Goal: Task Accomplishment & Management: Manage account settings

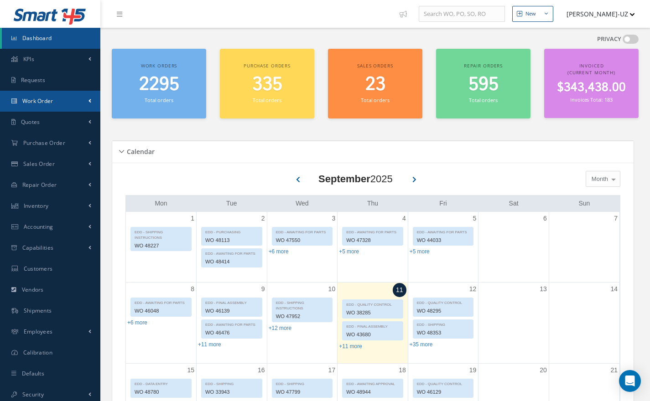
click at [45, 106] on link "Work Order" at bounding box center [50, 101] width 100 height 21
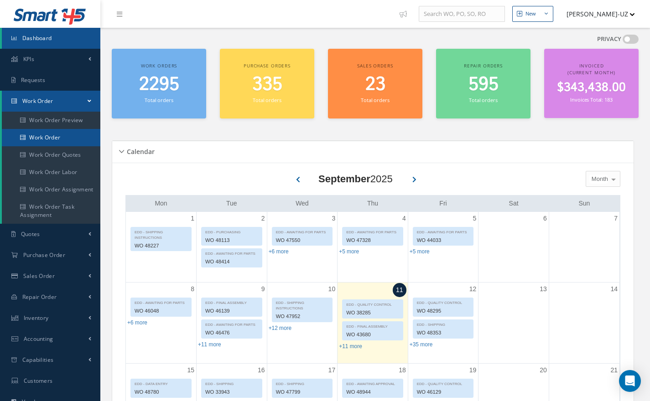
click at [54, 140] on link "Work Order" at bounding box center [51, 137] width 99 height 17
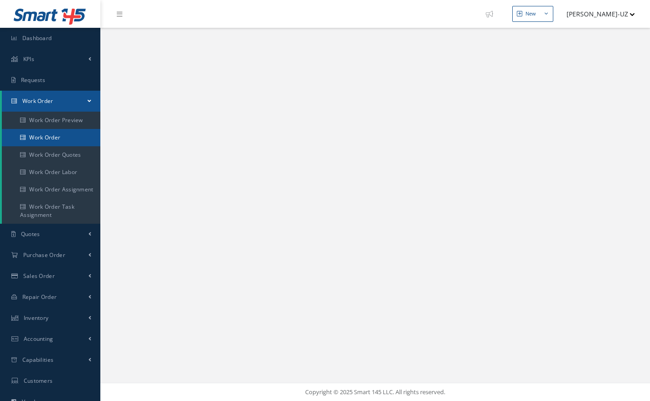
click at [36, 139] on link "Work Order" at bounding box center [51, 137] width 99 height 17
click at [275, 215] on div "New New Work Order New Purchase Order New Sales Order New Repair Order Logout" at bounding box center [375, 200] width 550 height 401
click at [46, 135] on link "Work Order" at bounding box center [51, 137] width 99 height 17
click at [47, 137] on link "Work Order" at bounding box center [51, 137] width 99 height 17
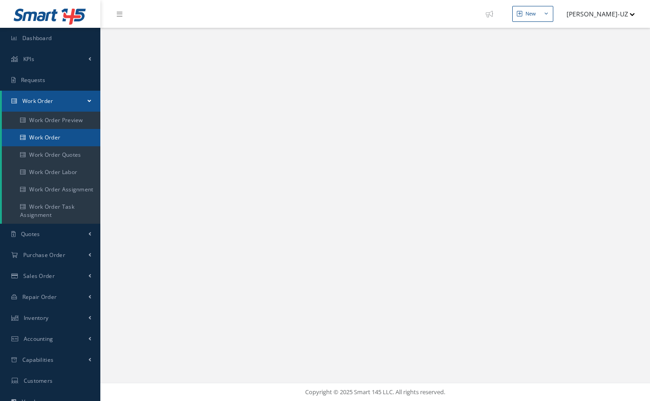
click at [50, 140] on link "Work Order" at bounding box center [51, 137] width 99 height 17
click at [52, 139] on link "Work Order" at bounding box center [51, 137] width 99 height 17
click at [50, 140] on link "Work Order" at bounding box center [51, 137] width 99 height 17
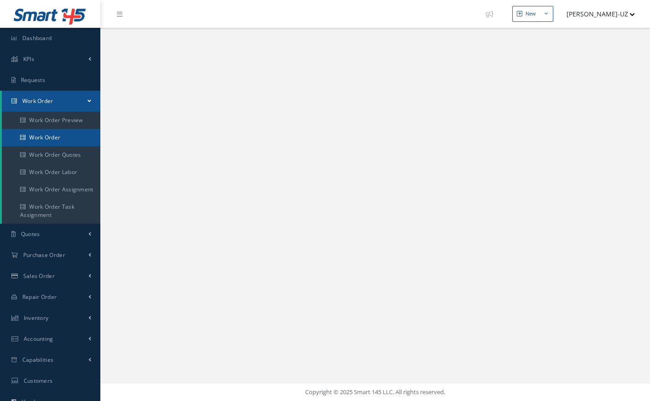
click at [53, 137] on link "Work Order" at bounding box center [51, 137] width 99 height 17
click at [358, 105] on div "New New Work Order New Purchase Order New Sales Order New Repair Order Logout" at bounding box center [375, 200] width 550 height 401
click at [43, 143] on link "Work Order" at bounding box center [51, 137] width 99 height 17
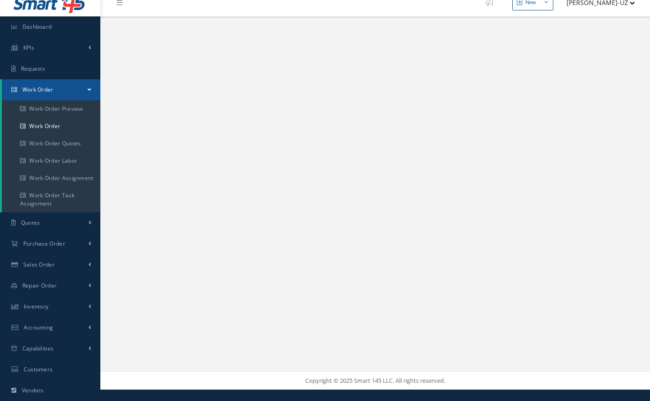
scroll to position [12, 0]
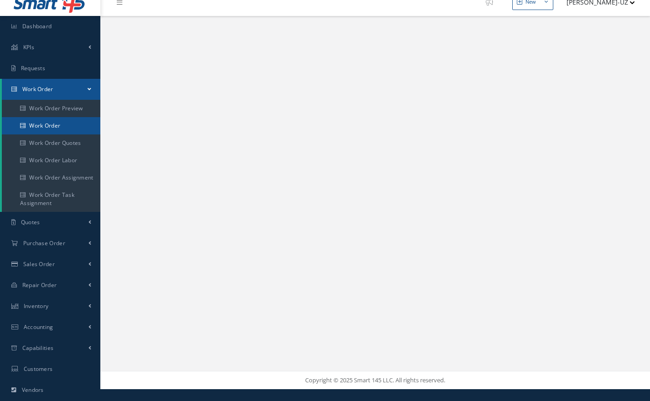
click at [58, 129] on link "Work Order" at bounding box center [51, 125] width 99 height 17
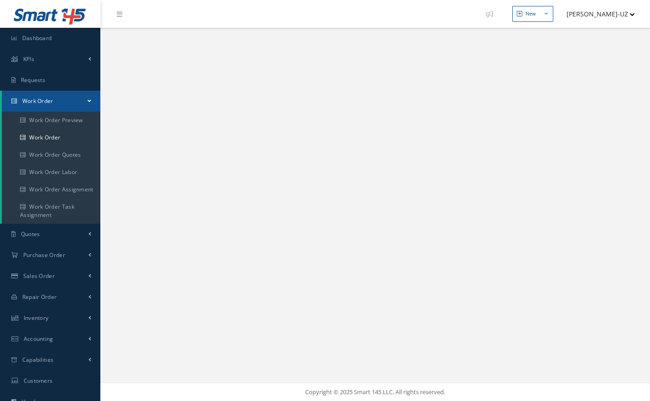
scroll to position [116, 0]
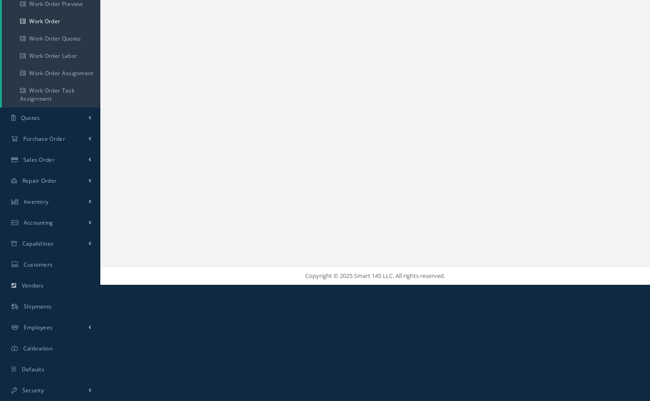
click at [356, 285] on html "Smart 145 Dashboard KPIs Work Order Accounting Requests Work Order" at bounding box center [325, 84] width 650 height 401
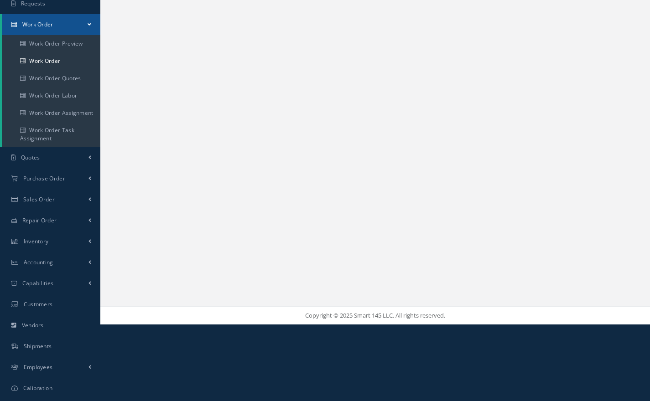
scroll to position [0, 0]
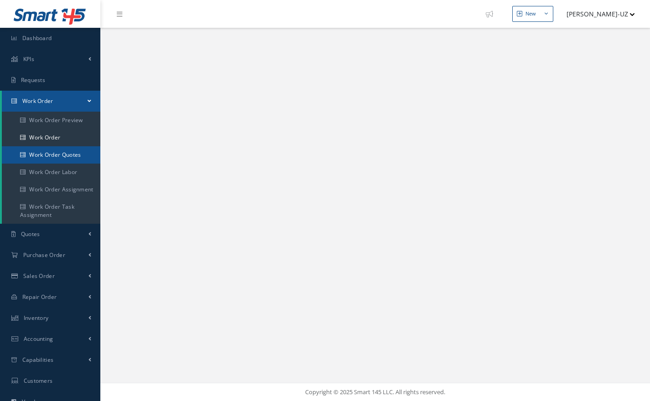
click at [51, 148] on link "Work Order Quotes" at bounding box center [51, 154] width 99 height 17
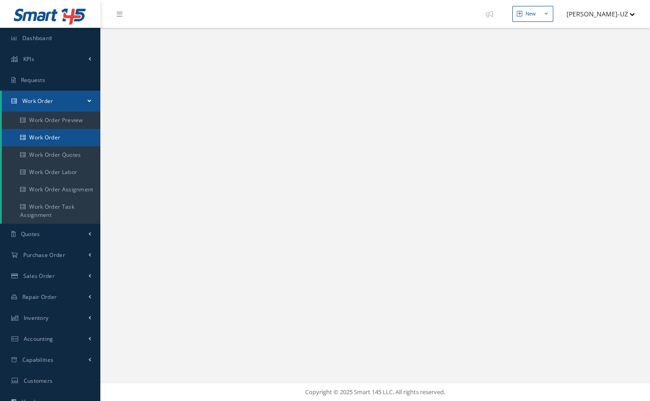
click at [62, 144] on link "Work Order" at bounding box center [51, 137] width 99 height 17
select select "25"
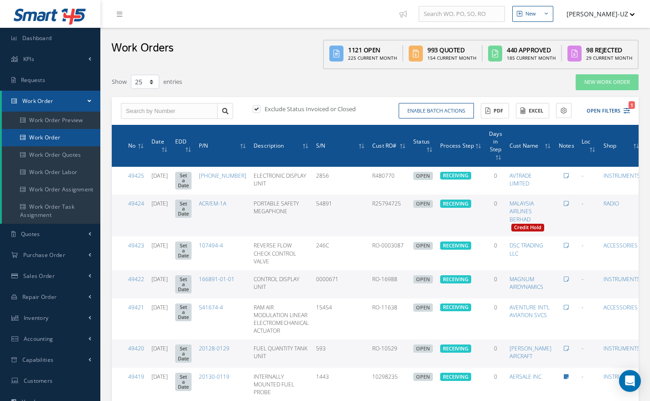
click at [46, 140] on link "Work Order" at bounding box center [51, 137] width 99 height 17
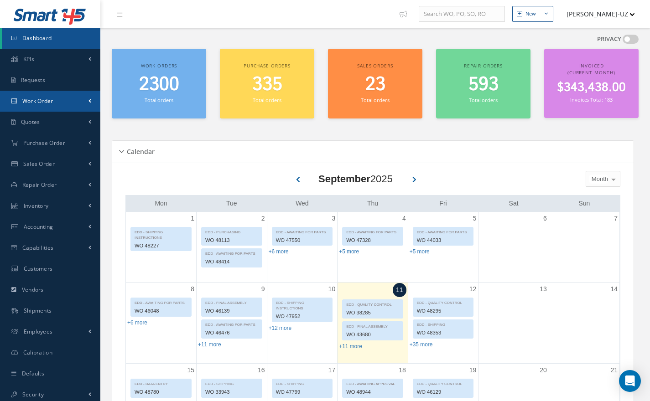
click at [46, 100] on span "Work Order" at bounding box center [37, 101] width 31 height 8
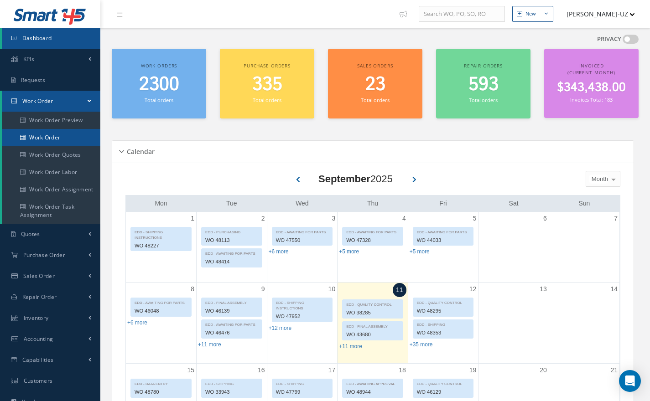
click at [42, 139] on link "Work Order" at bounding box center [51, 137] width 99 height 17
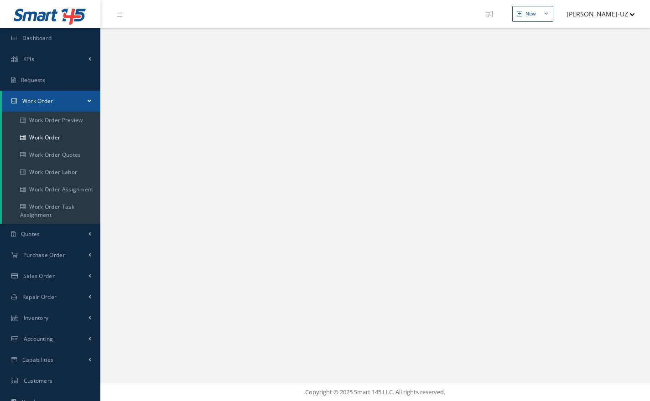
select select "25"
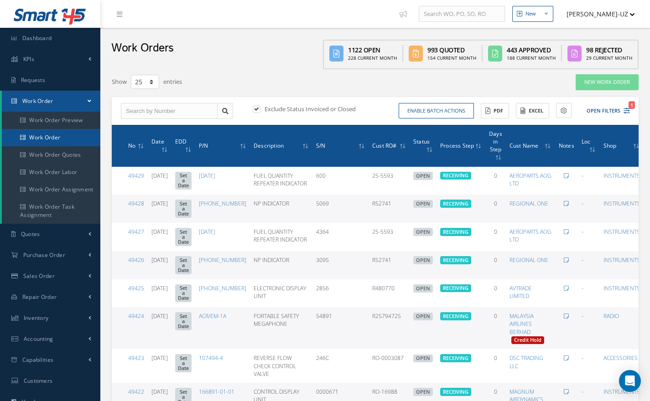
click at [57, 132] on link "Work Order" at bounding box center [51, 137] width 99 height 17
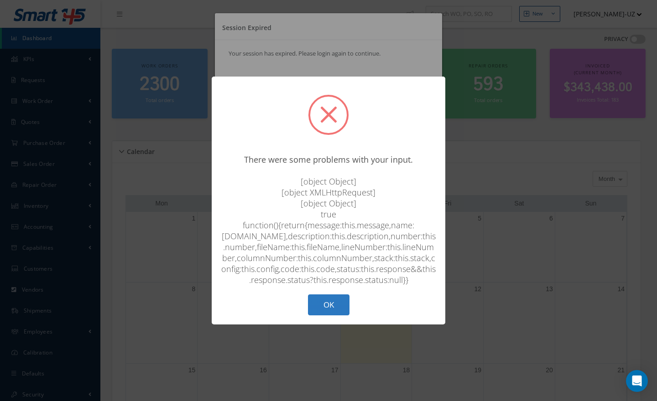
click at [327, 311] on button "OK" at bounding box center [329, 305] width 42 height 21
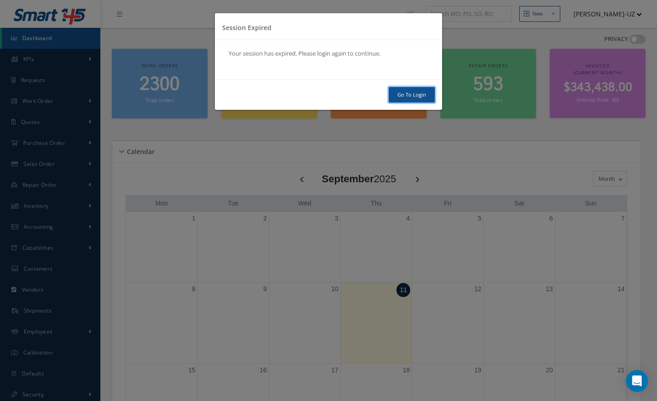
click at [410, 92] on link "Go To Login" at bounding box center [412, 95] width 46 height 16
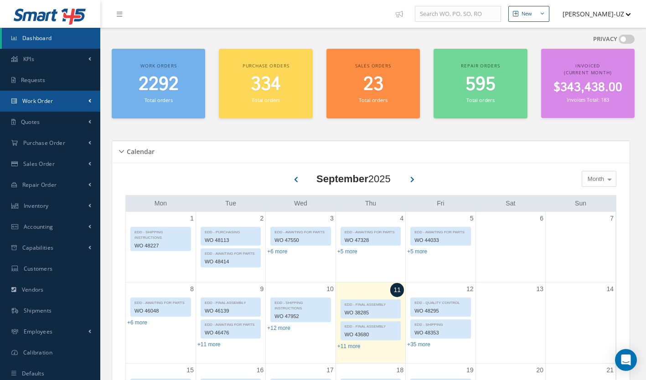
drag, startPoint x: 0, startPoint y: 0, endPoint x: 48, endPoint y: 101, distance: 112.2
click at [48, 101] on span "Work Order" at bounding box center [37, 101] width 31 height 8
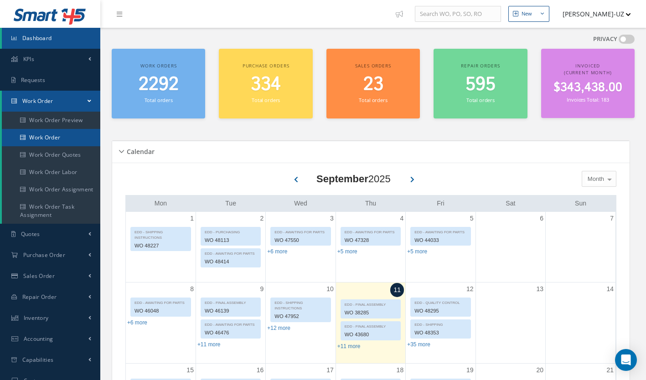
click at [48, 139] on link "Work Order" at bounding box center [51, 137] width 99 height 17
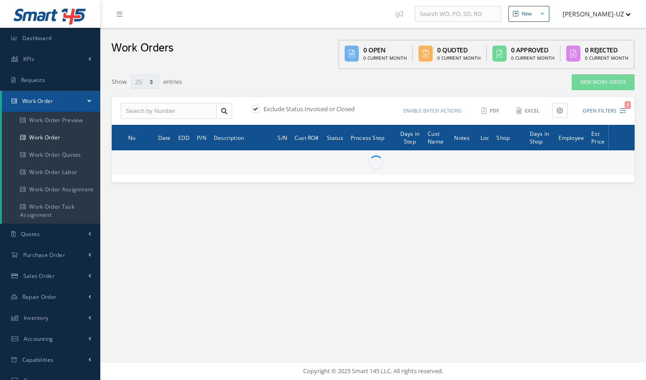
select select "25"
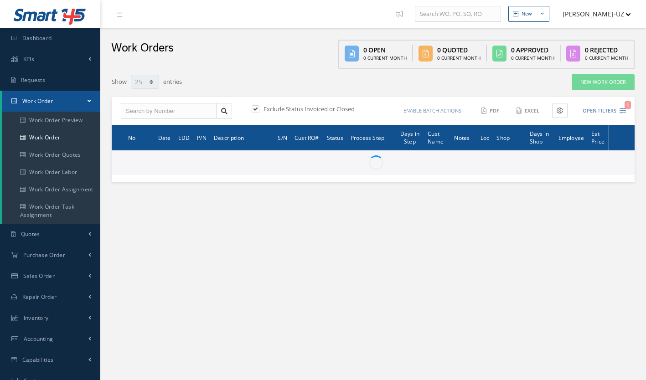
type input "All Work Request"
type input "All Work Performed"
type input "All Status"
type input "WO Part Status"
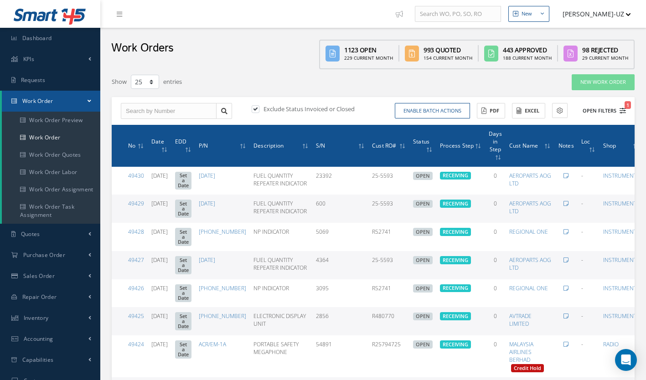
click at [625, 109] on icon "1" at bounding box center [623, 111] width 6 height 6
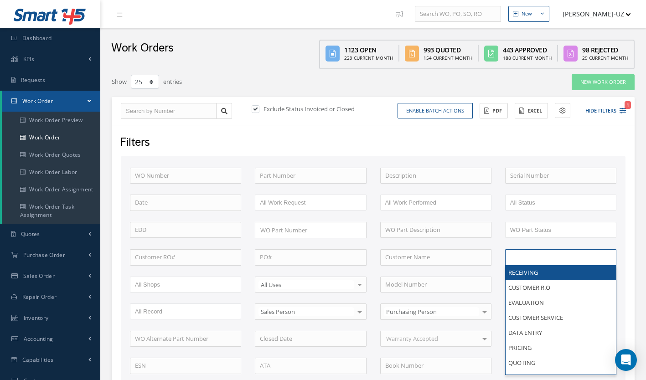
click at [564, 258] on input "text" at bounding box center [539, 257] width 58 height 11
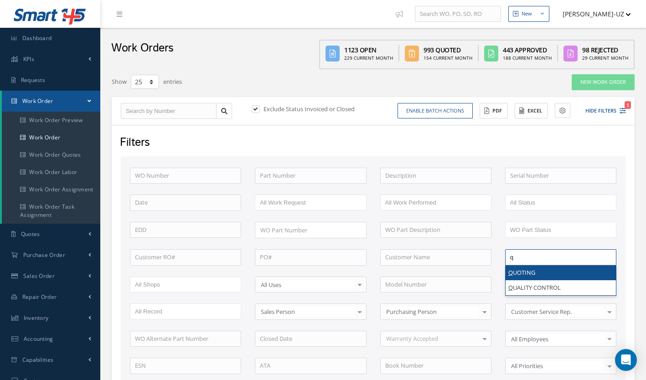
type input "q"
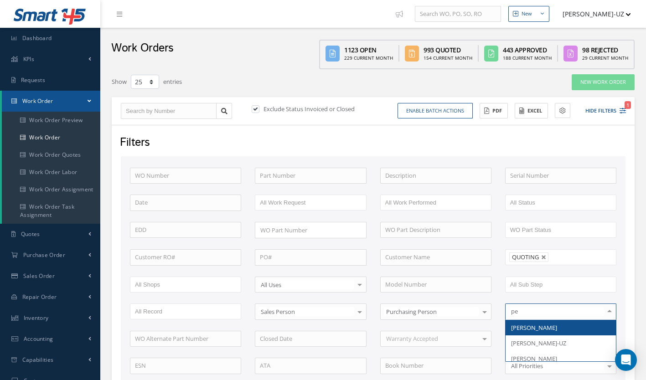
type input "per"
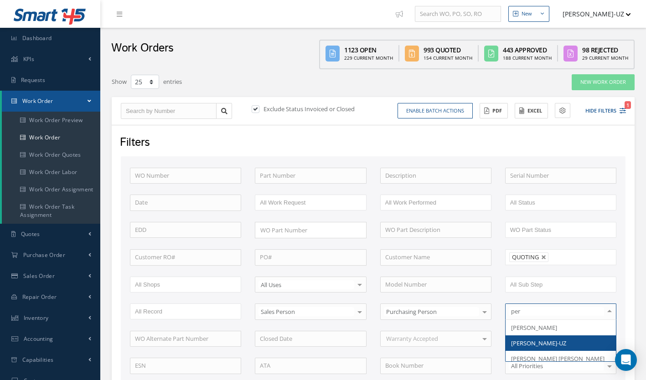
click at [528, 342] on span "[PERSON_NAME]-UZ" at bounding box center [538, 343] width 55 height 8
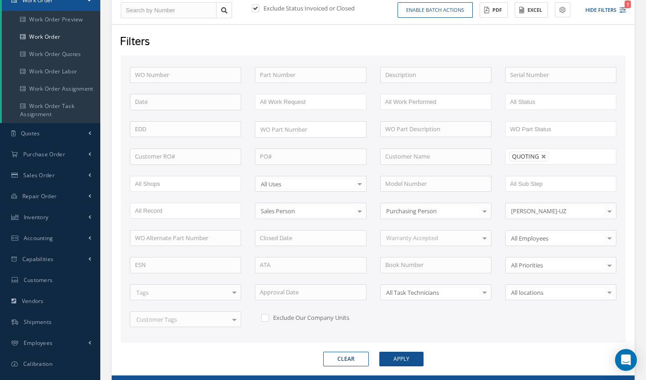
scroll to position [101, 0]
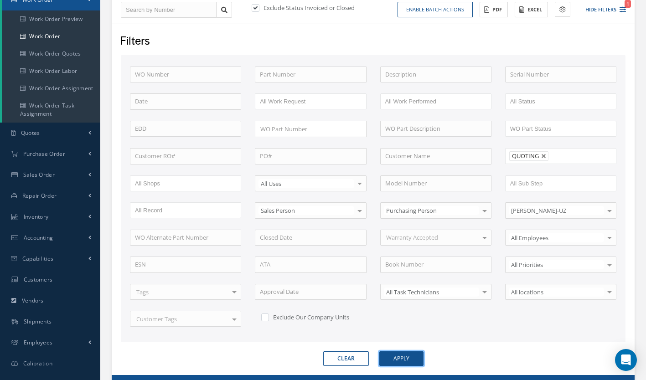
click at [410, 360] on button "Apply" at bounding box center [401, 359] width 44 height 15
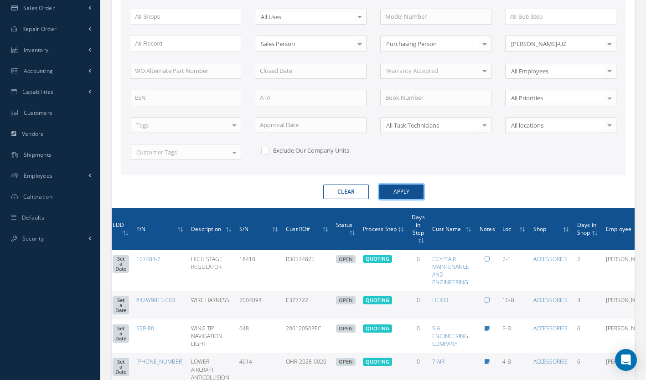
scroll to position [0, 101]
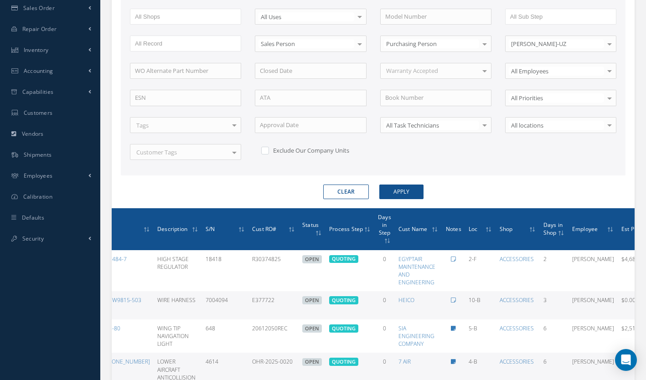
click at [646, 302] on icon at bounding box center [657, 304] width 9 height 7
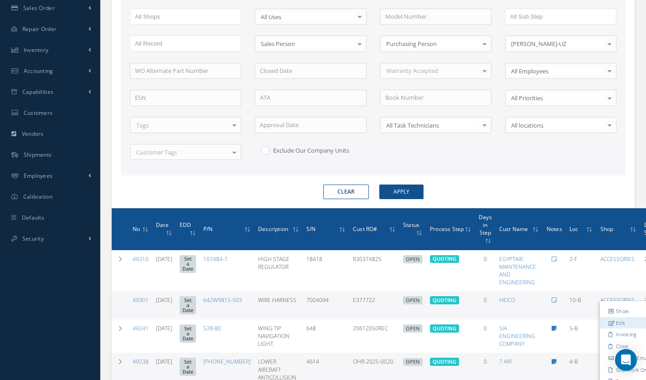
click at [600, 322] on link "Edit" at bounding box center [636, 323] width 72 height 12
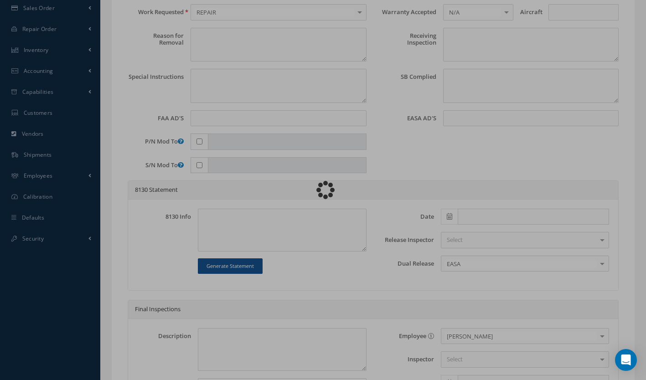
type input "642W9815-503"
type input "10-B"
type input "[DATE]"
type input "WIRE HARNESS"
type input "E377722"
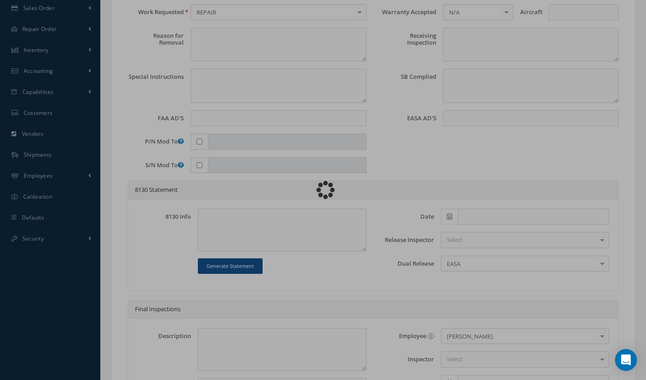
type input "7004094"
type textarea "NONE"
type textarea "PLEASE SEE R.O. FOR DETAILS"
type textarea "NO VISUAL DAMAGE"
type textarea "VERIFIED PART NUMBER, SERIAL NUMBER AND R.O."
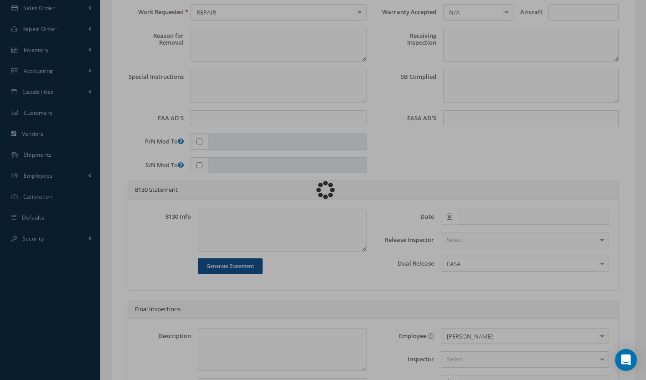
type input "[DATE]"
checkbox input "true"
type textarea "UNIT FAILED FUNCTIONAL TEST AND VISUAL INSPECTION."
type input "[DATE]"
checkbox input "false"
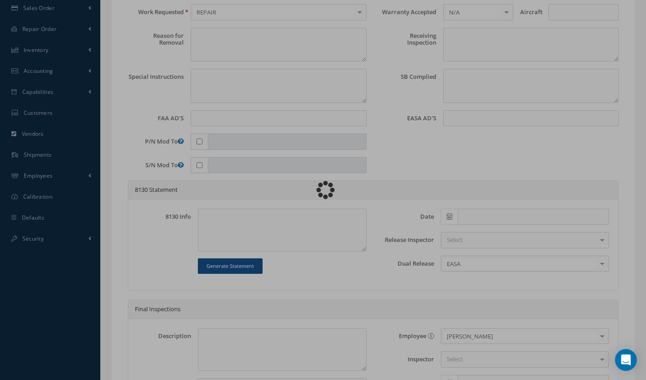
type textarea "N/A."
type input "[DATE]"
type textarea "UNIT INSPECTED AND TESTED AS REQUIRED. THE UNIT HAS MULTIPLE DAMAGED TO THE HEA…"
type input "[DATE]"
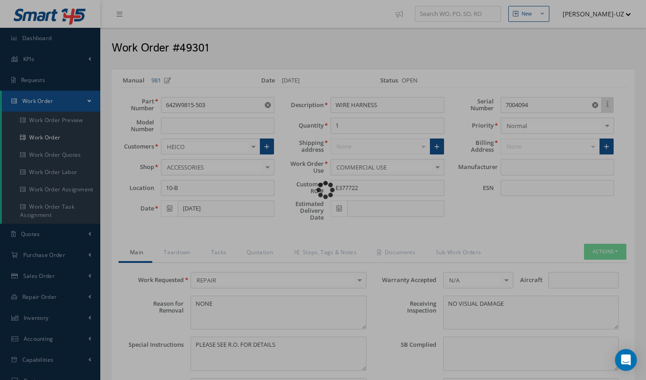
click at [323, 190] on div "Loading…" at bounding box center [323, 190] width 0 height 0
type input "GOODRICH AEROSTRUCTURES"
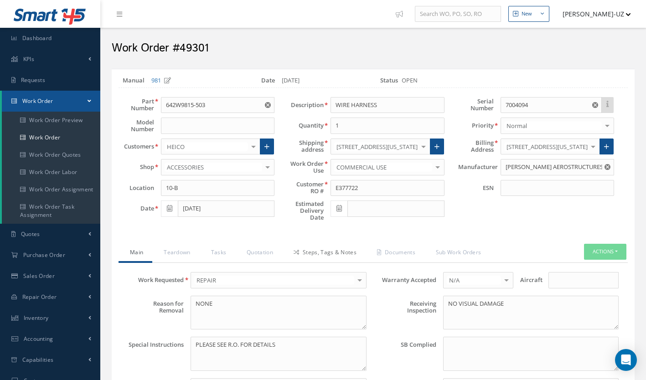
click at [336, 255] on link "Steps, Tags & Notes" at bounding box center [323, 253] width 83 height 19
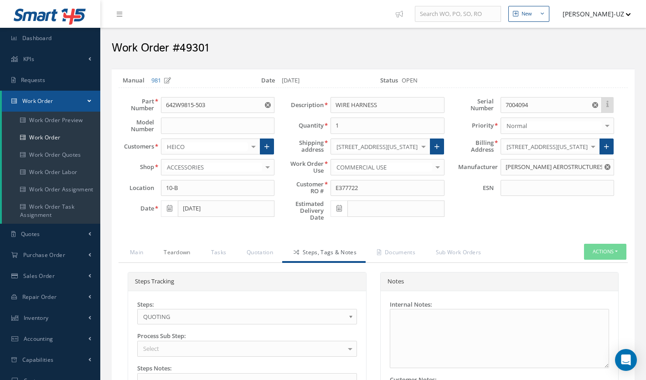
click at [178, 249] on link "Teardown" at bounding box center [175, 253] width 47 height 19
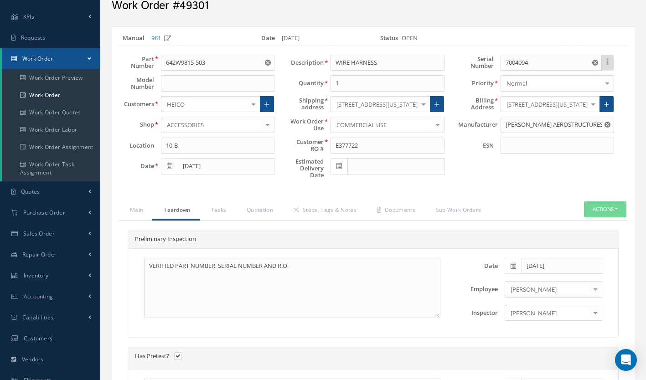
scroll to position [42, 0]
click at [263, 213] on link "Quotation" at bounding box center [258, 211] width 47 height 19
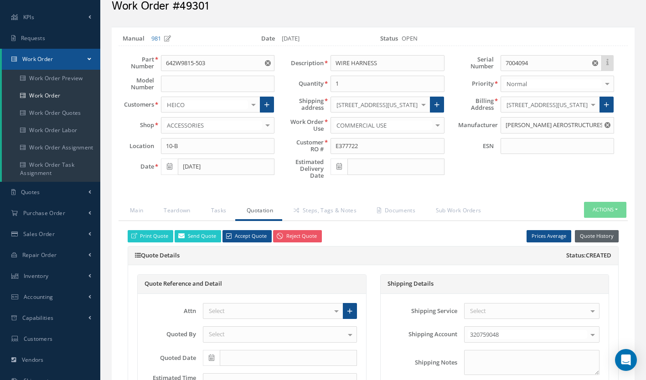
click at [599, 233] on button "Quote History" at bounding box center [597, 236] width 44 height 12
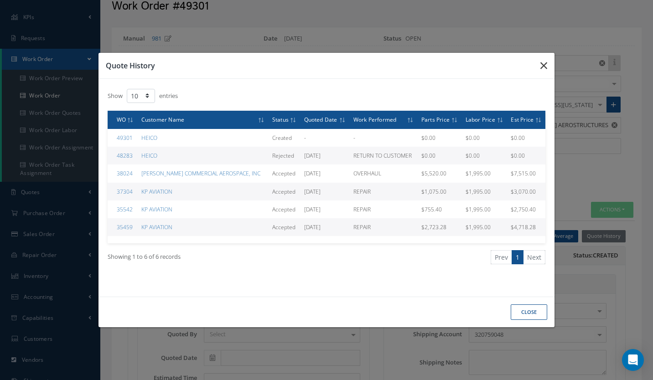
click at [547, 65] on icon "button" at bounding box center [543, 65] width 7 height 11
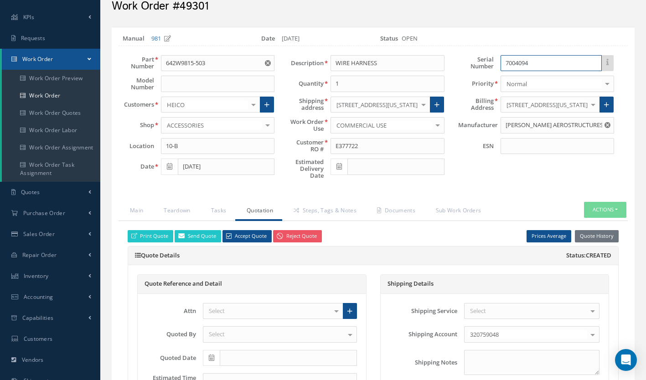
click at [547, 65] on input "7004094" at bounding box center [551, 63] width 101 height 16
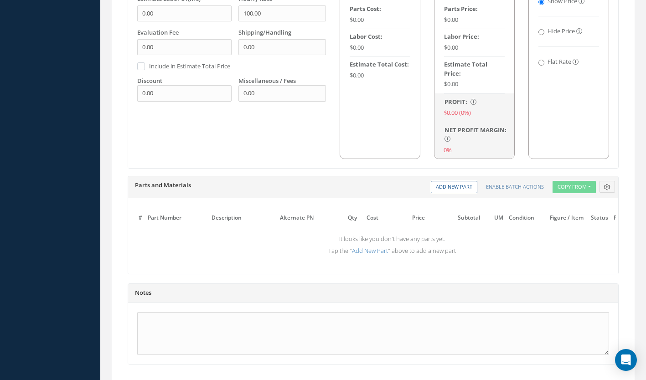
scroll to position [624, 0]
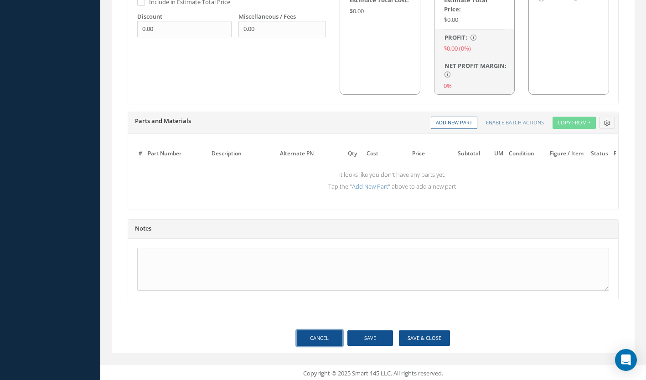
click at [316, 337] on link "Cancel" at bounding box center [320, 339] width 46 height 16
select select "25"
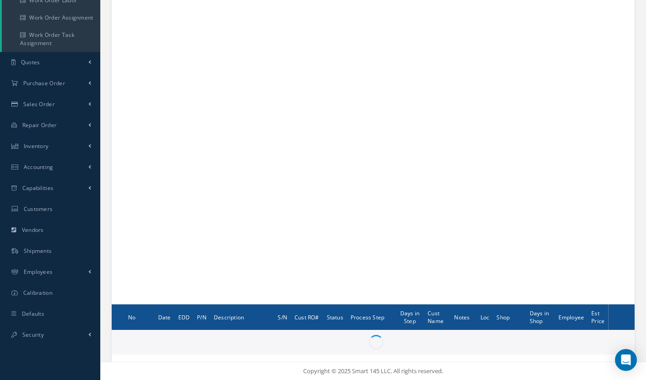
scroll to position [172, 0]
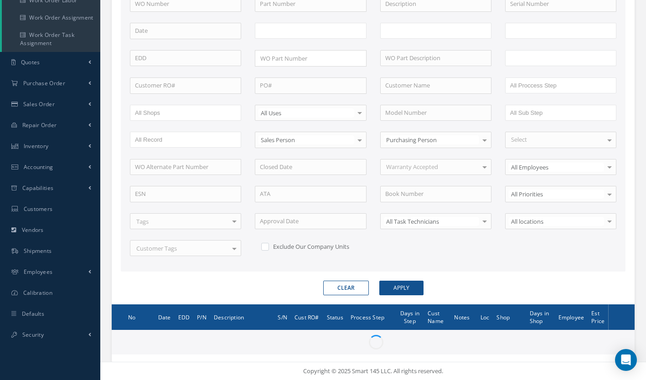
type input "All Work Request"
type input "All Work Performed"
type input "All Status"
type input "WO Part Status"
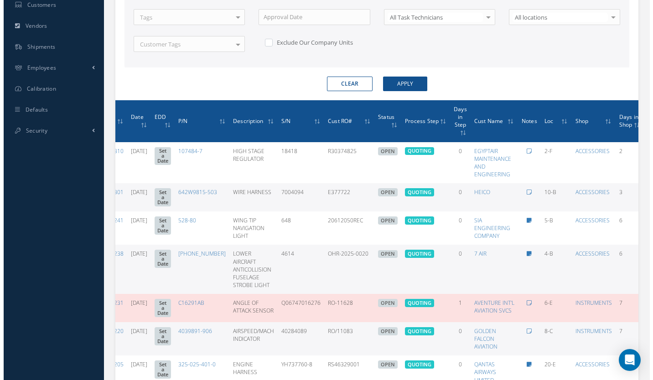
scroll to position [0, 101]
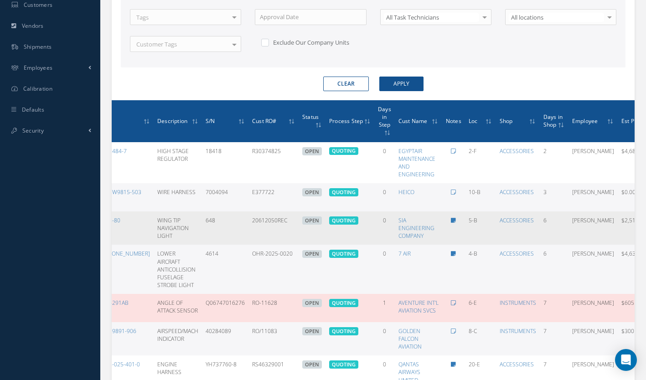
click at [646, 227] on icon at bounding box center [657, 227] width 9 height 7
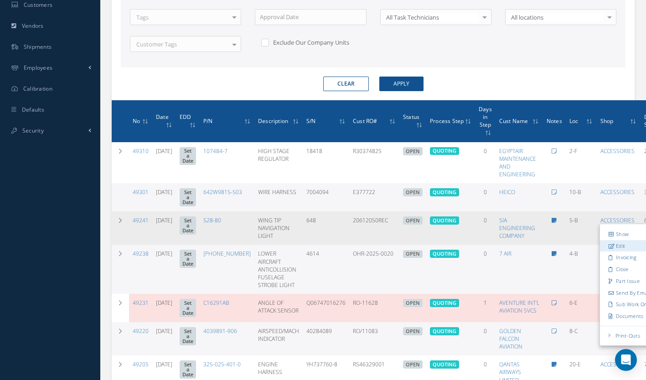
click at [600, 245] on link "Edit" at bounding box center [636, 246] width 72 height 12
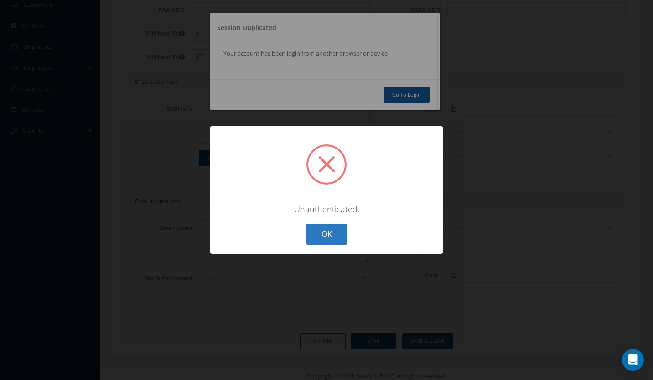
click at [326, 236] on button "OK" at bounding box center [327, 234] width 42 height 21
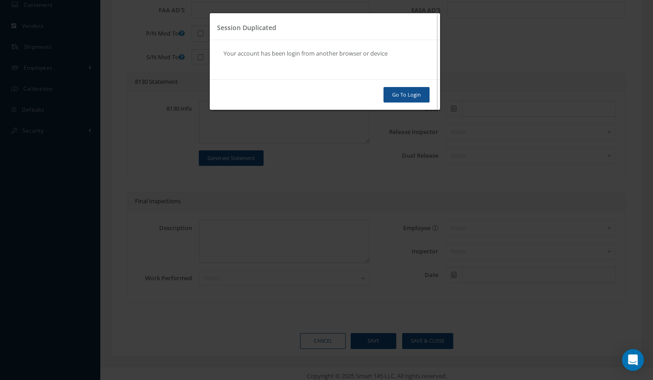
click at [410, 99] on link "Go To Login" at bounding box center [407, 95] width 46 height 16
click at [406, 95] on link "Go To Login" at bounding box center [407, 95] width 46 height 16
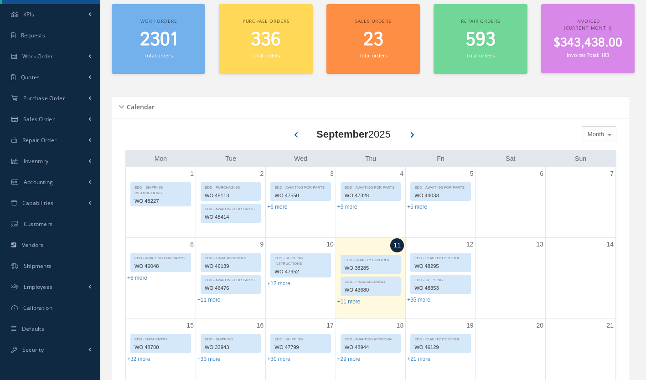
scroll to position [49, 0]
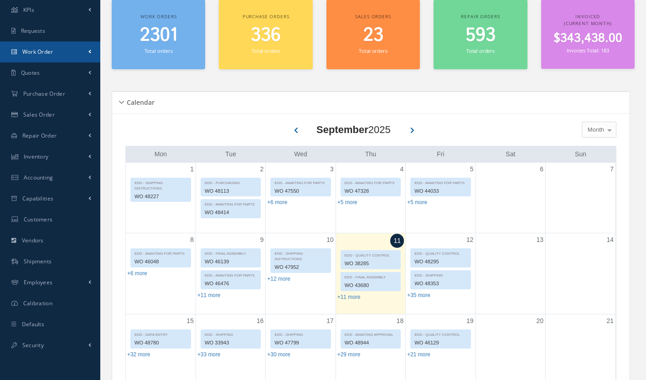
click at [43, 50] on span "Work Order" at bounding box center [37, 52] width 31 height 8
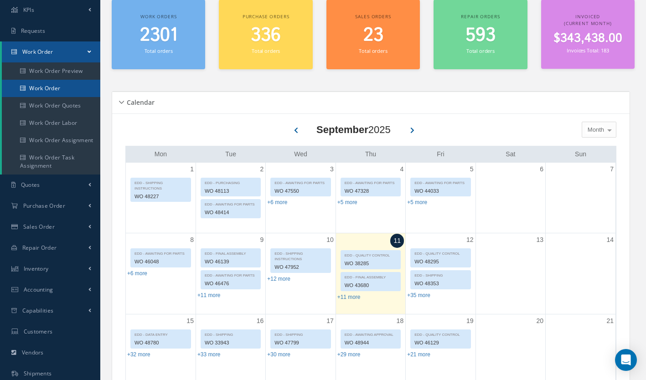
click at [48, 92] on link "Work Order" at bounding box center [51, 88] width 99 height 17
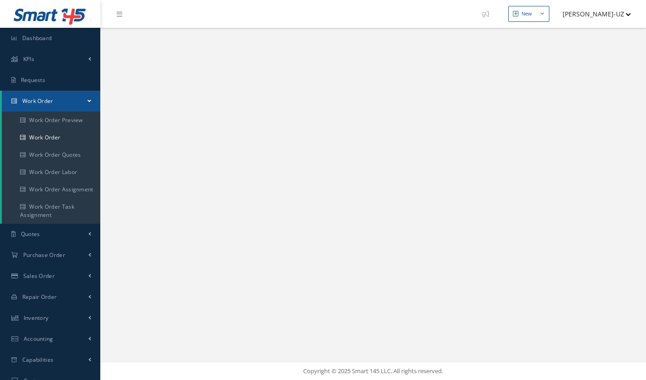
select select "25"
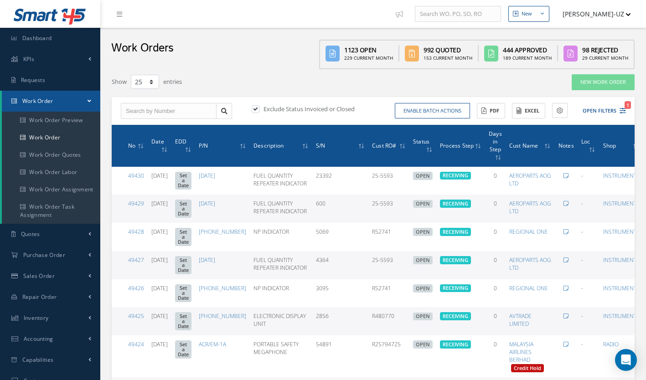
click at [384, 219] on td "25-5593" at bounding box center [388, 209] width 41 height 28
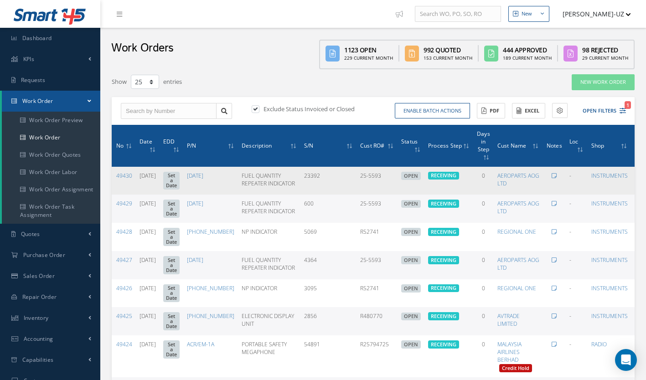
scroll to position [0, 21]
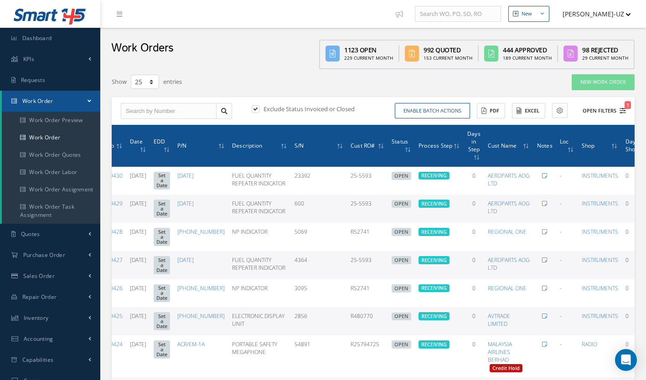
click at [623, 111] on icon "1" at bounding box center [623, 111] width 6 height 6
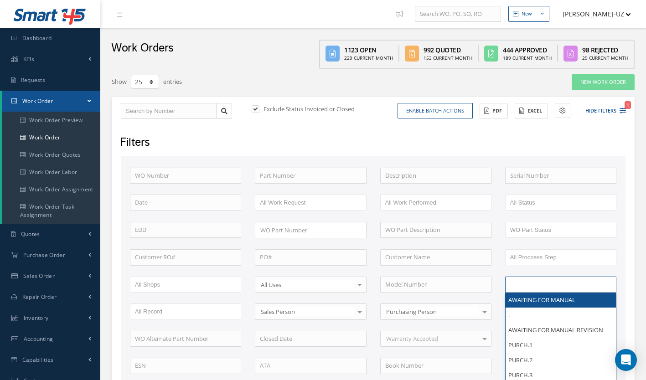
click at [523, 282] on input "text" at bounding box center [532, 284] width 44 height 11
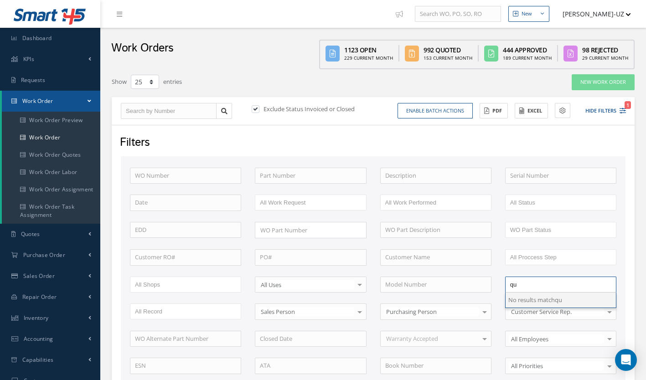
type input "q"
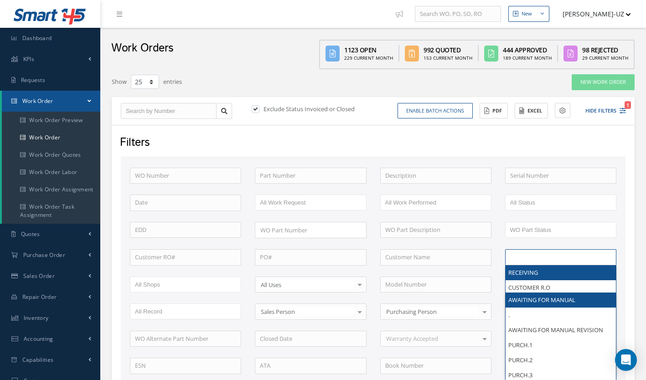
type input "All Sub Step"
click at [541, 259] on input "text" at bounding box center [539, 257] width 58 height 11
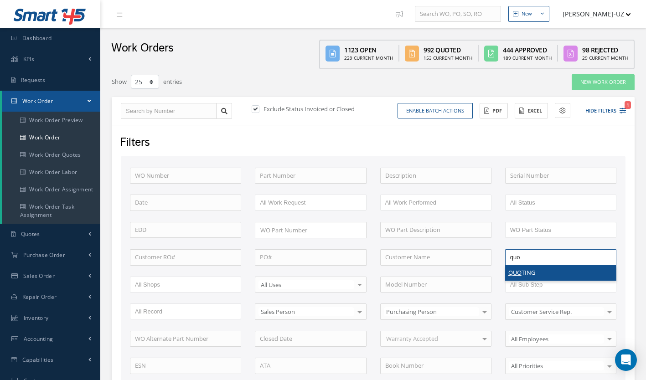
type input "quo"
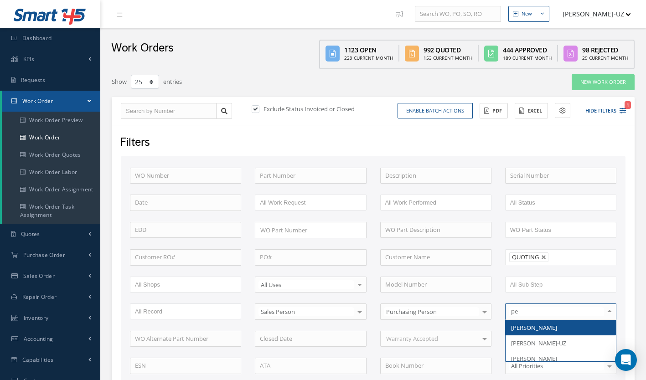
type input "per"
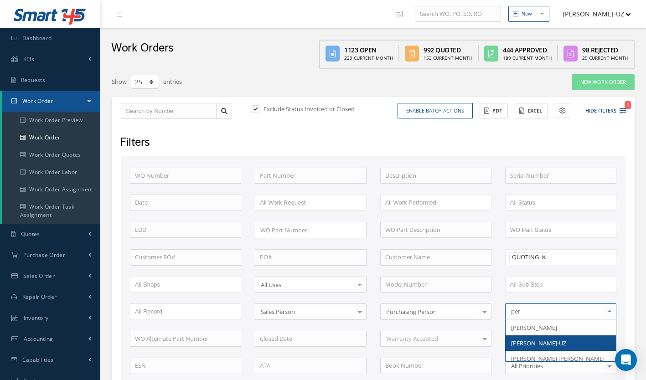
click at [550, 342] on span "[PERSON_NAME]-UZ" at bounding box center [538, 343] width 55 height 8
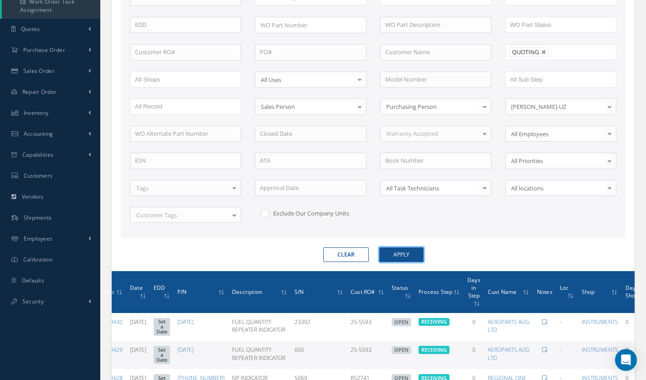
click at [407, 253] on button "Apply" at bounding box center [401, 255] width 44 height 15
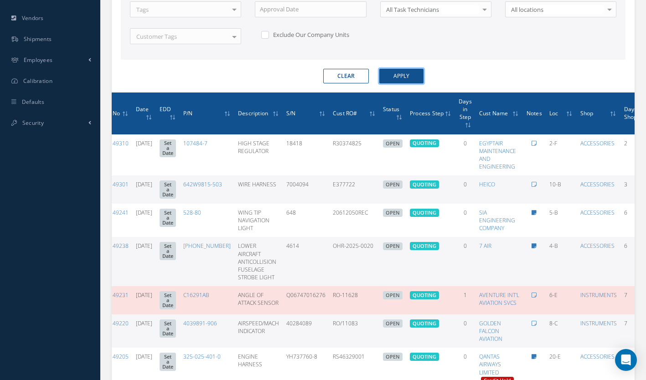
scroll to position [0, 101]
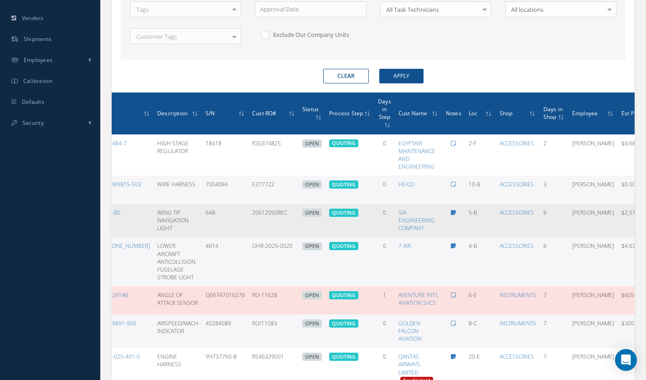
click at [646, 218] on icon at bounding box center [657, 219] width 9 height 7
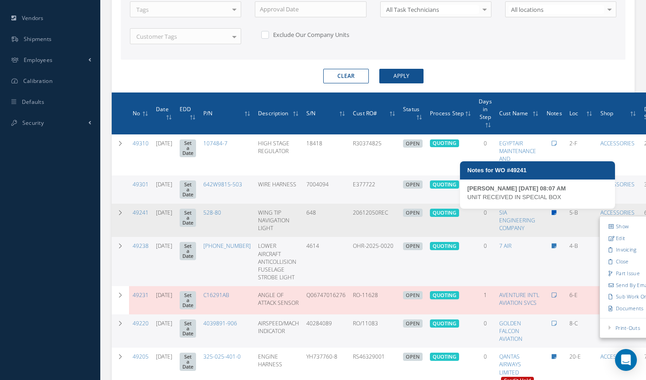
click at [552, 213] on icon at bounding box center [554, 212] width 5 height 5
type textarea "UNIT RECEIVED IN SPECIAL BOX -- LUIS DEL RIO 09/05/2025 08:07AM"
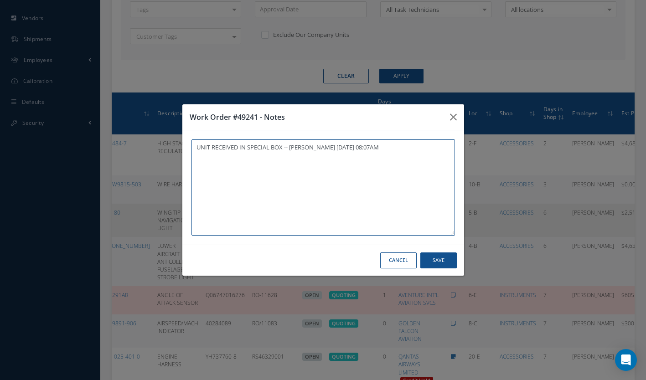
scroll to position [0, 94]
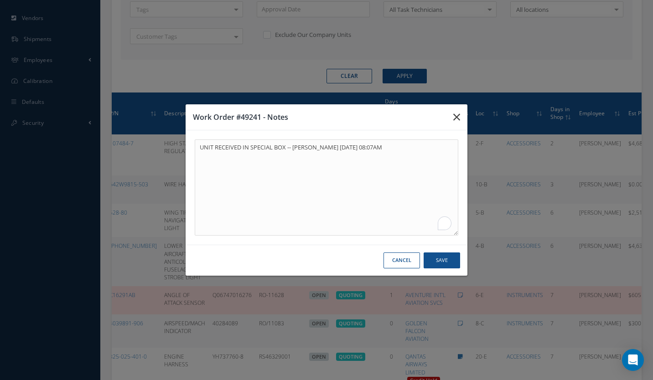
click at [461, 121] on button "button" at bounding box center [456, 117] width 21 height 26
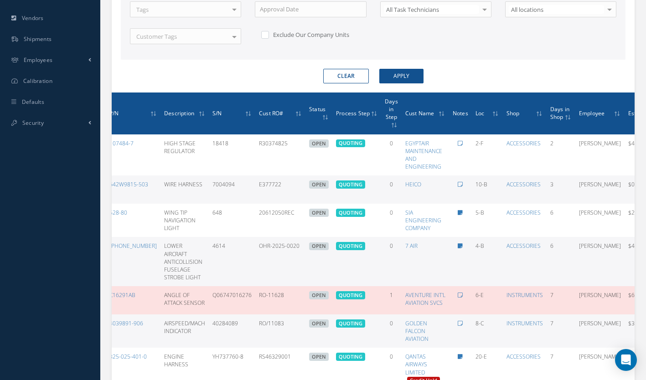
click at [472, 121] on th "Loc" at bounding box center [487, 114] width 31 height 42
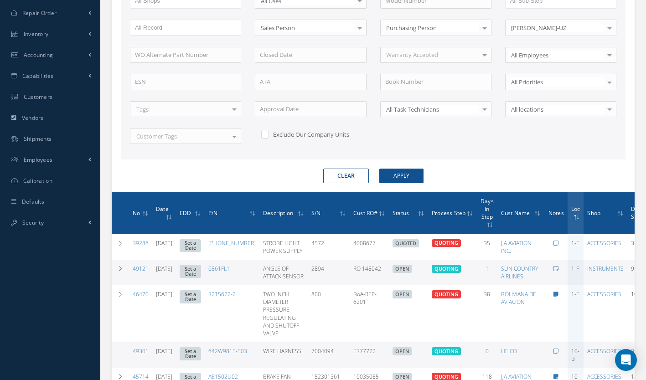
scroll to position [284, 0]
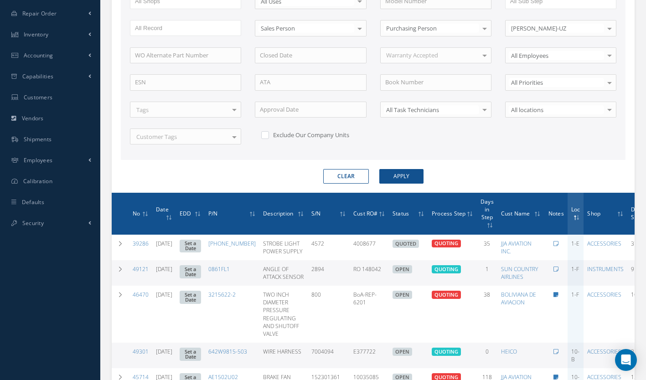
click at [269, 132] on label at bounding box center [270, 135] width 2 height 8
click at [264, 132] on input "checkbox" at bounding box center [264, 134] width 6 height 6
checkbox input "true"
click at [396, 177] on button "Apply" at bounding box center [401, 176] width 44 height 15
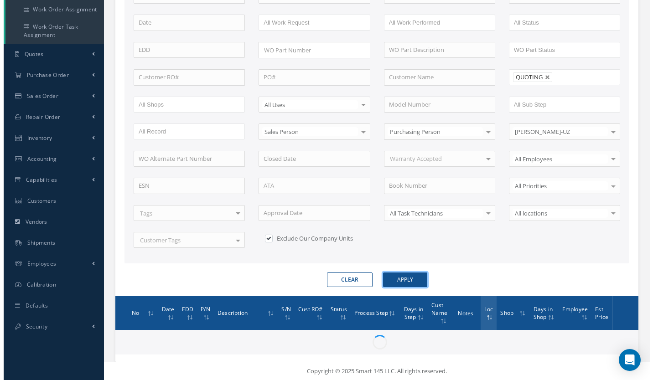
scroll to position [180, 0]
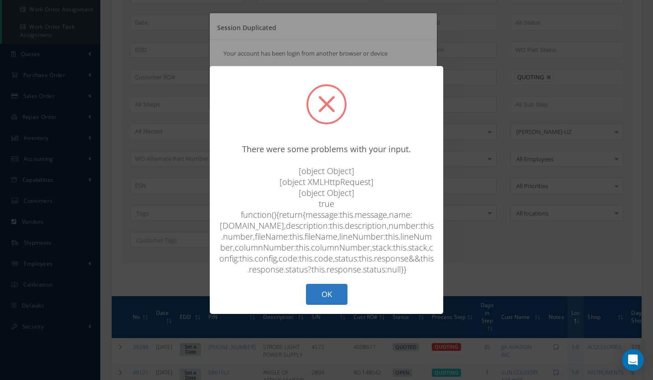
click at [328, 303] on button "OK" at bounding box center [327, 294] width 42 height 21
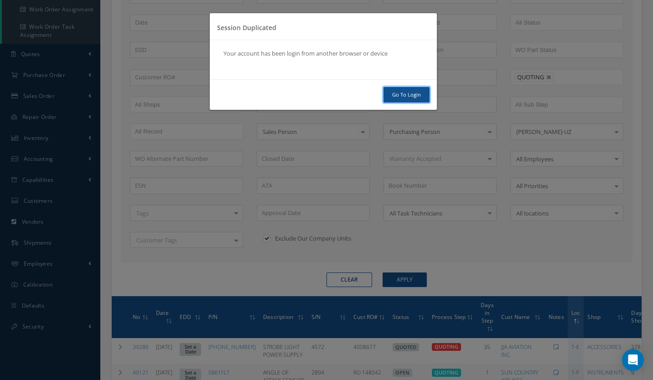
click at [403, 95] on link "Go To Login" at bounding box center [407, 95] width 46 height 16
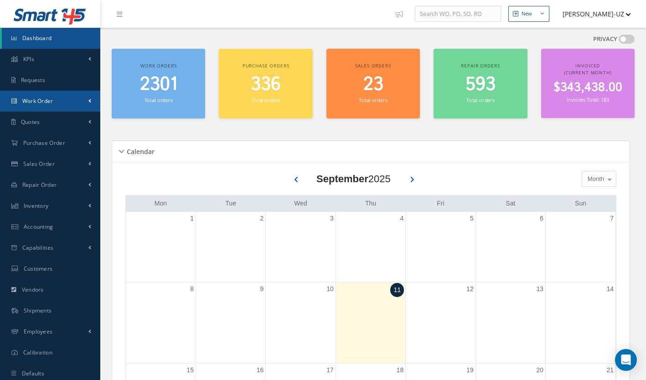
click at [32, 103] on span "Work Order" at bounding box center [37, 101] width 31 height 8
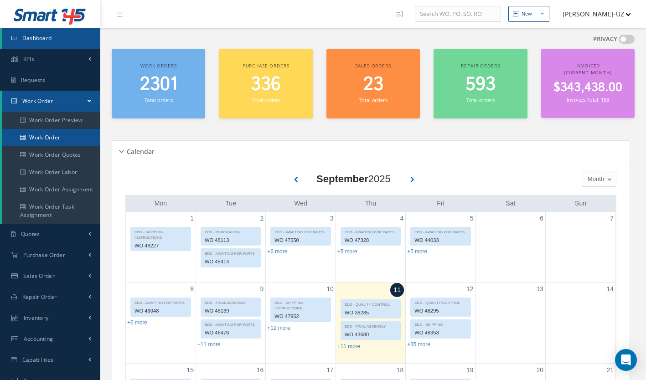
click at [42, 138] on link "Work Order" at bounding box center [51, 137] width 99 height 17
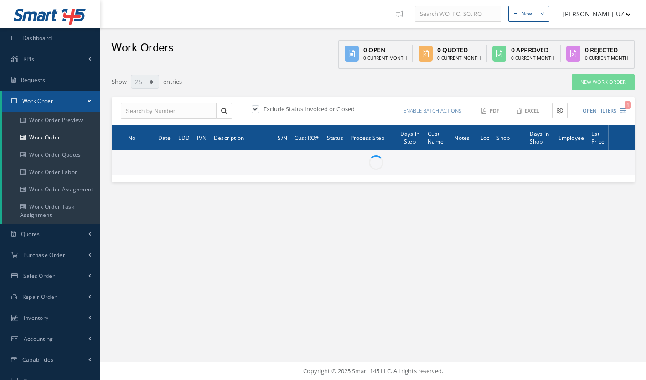
select select "25"
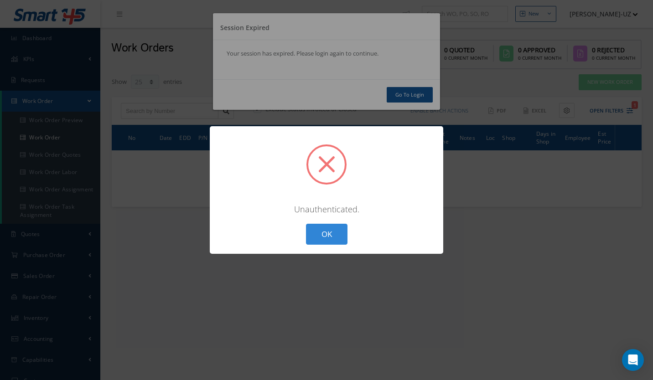
click at [334, 230] on button "OK" at bounding box center [327, 234] width 42 height 21
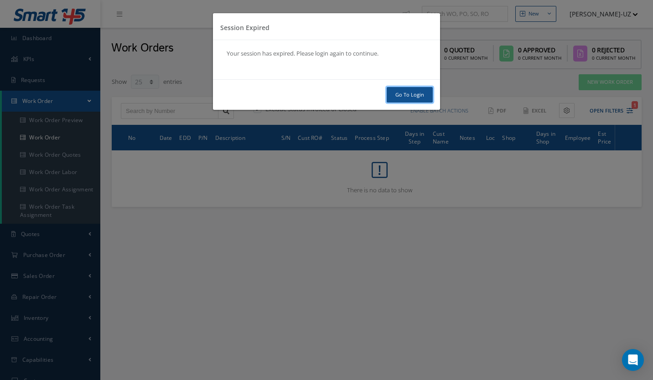
click at [414, 96] on link "Go To Login" at bounding box center [410, 95] width 46 height 16
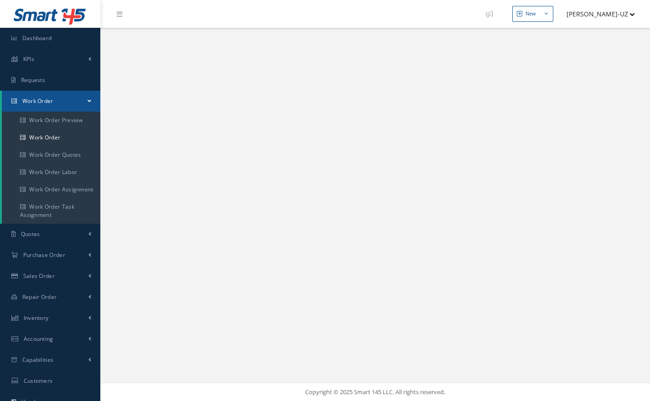
select select "25"
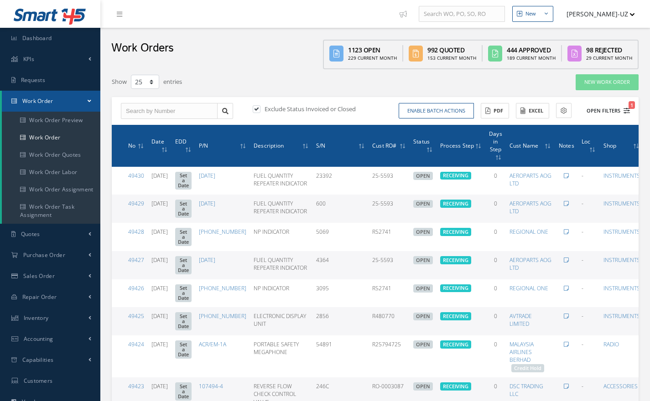
type input "All Work Request"
type input "All Work Performed"
type input "All Status"
type input "WO Part Status"
click at [624, 108] on icon "1" at bounding box center [626, 111] width 6 height 6
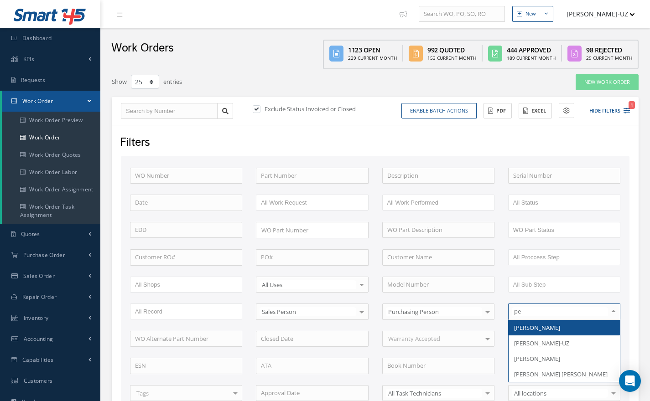
type input "per"
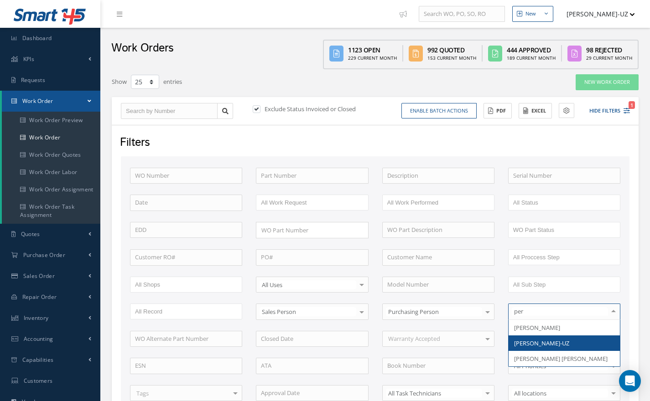
click at [546, 342] on span "[PERSON_NAME]-UZ" at bounding box center [541, 343] width 55 height 8
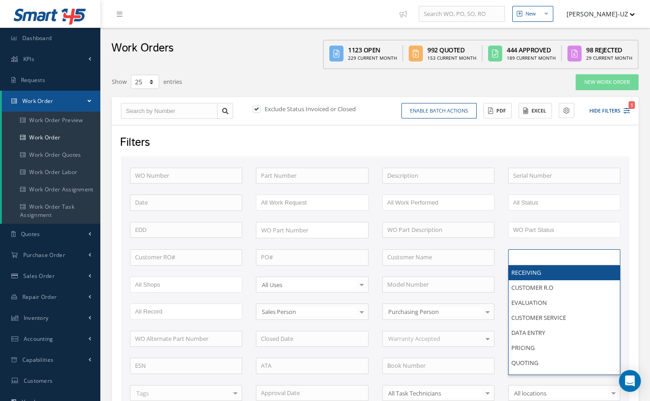
click at [540, 256] on input "text" at bounding box center [542, 257] width 58 height 11
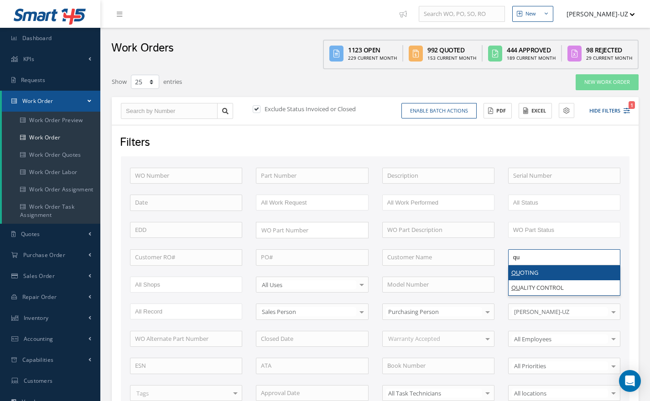
type input "qu"
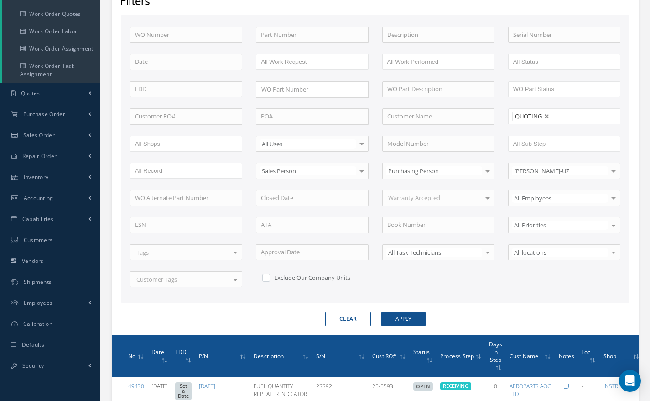
scroll to position [141, 0]
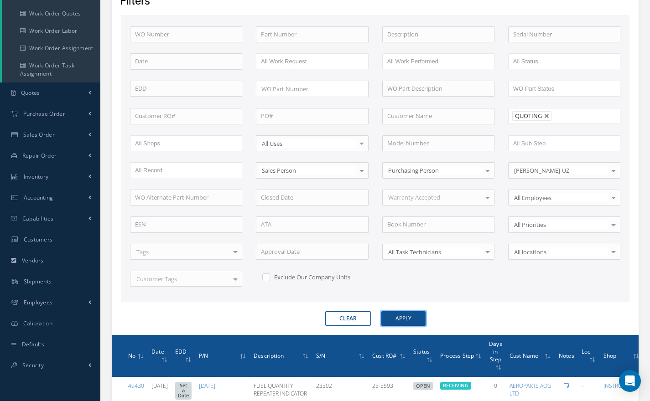
click at [408, 315] on button "Apply" at bounding box center [403, 318] width 44 height 15
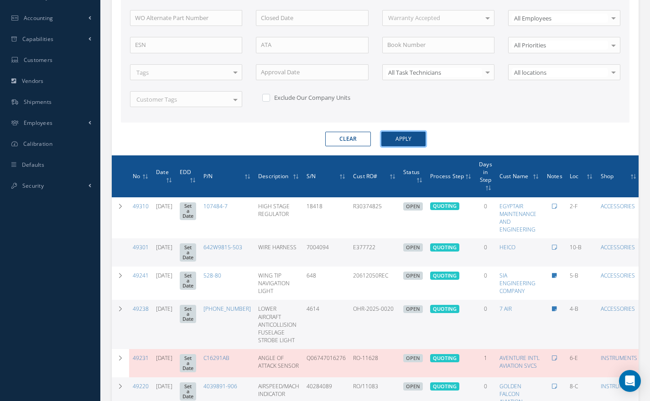
scroll to position [322, 0]
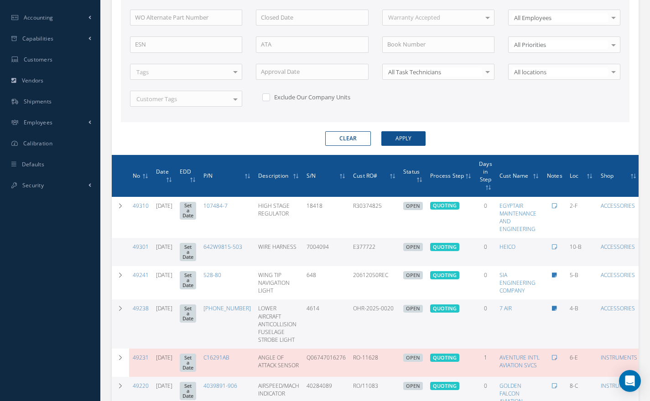
click at [270, 98] on label at bounding box center [271, 97] width 2 height 8
click at [265, 98] on input "checkbox" at bounding box center [265, 96] width 6 height 6
checkbox input "true"
click at [402, 135] on button "Apply" at bounding box center [403, 138] width 44 height 15
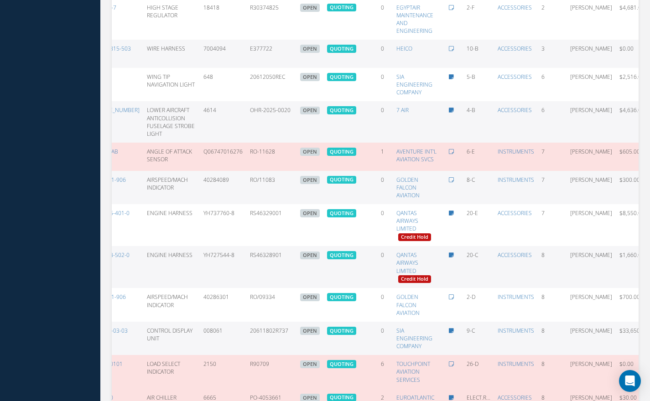
scroll to position [520, 0]
click at [446, 192] on td at bounding box center [451, 187] width 23 height 33
click at [649, 184] on icon at bounding box center [658, 185] width 9 height 7
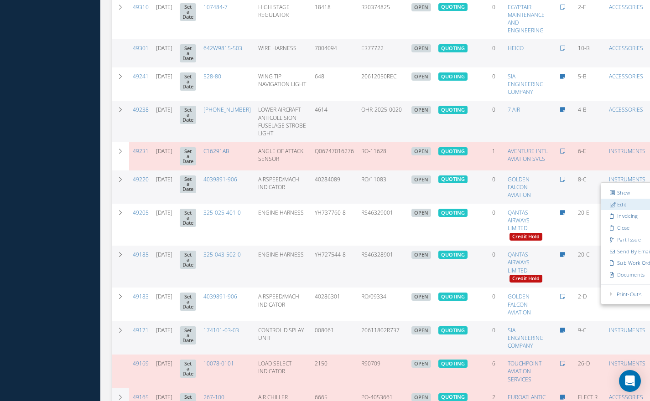
click at [601, 206] on link "Edit" at bounding box center [637, 205] width 72 height 12
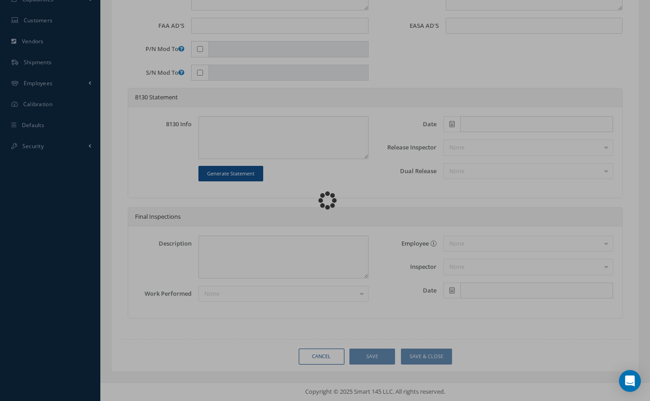
scroll to position [360, 0]
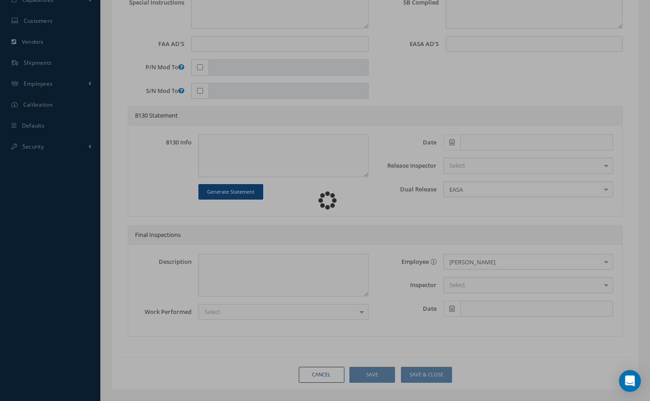
type input "4039891-906"
type input "SI-800"
type input "8-C"
type input "[DATE]"
type input "AIRSPEED/MACH INDICATOR"
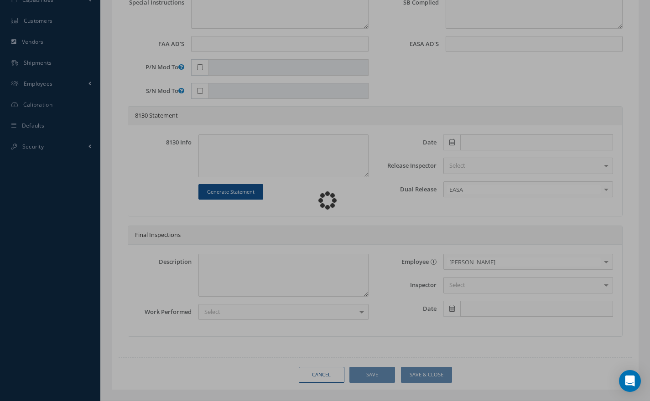
type input "RO/11083"
type input "40284089"
type textarea "NONE"
type textarea "PLEASE SEE R.O. FOR DETAILS"
type textarea "NO VISUAL DAMAGE"
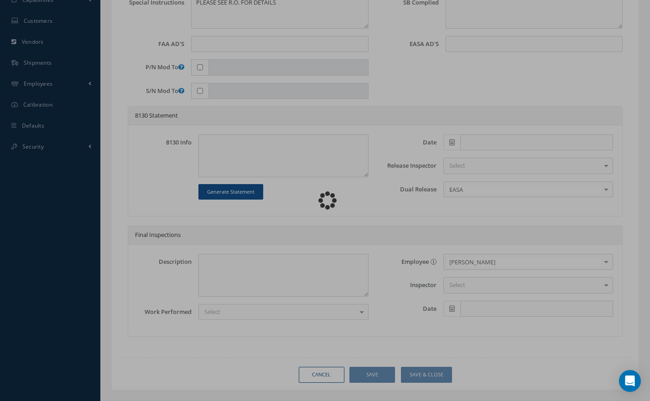
scroll to position [0, 0]
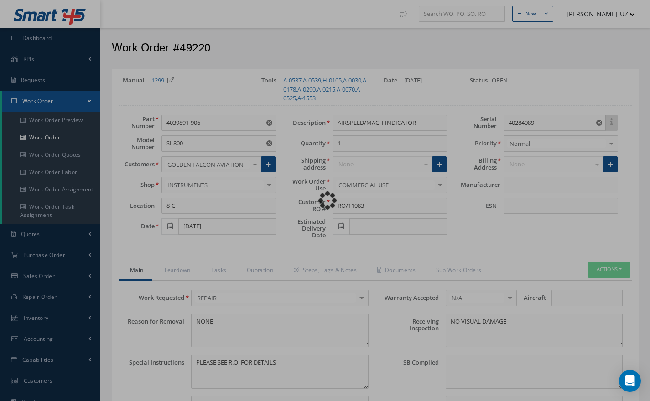
type input "HONEYWELL"
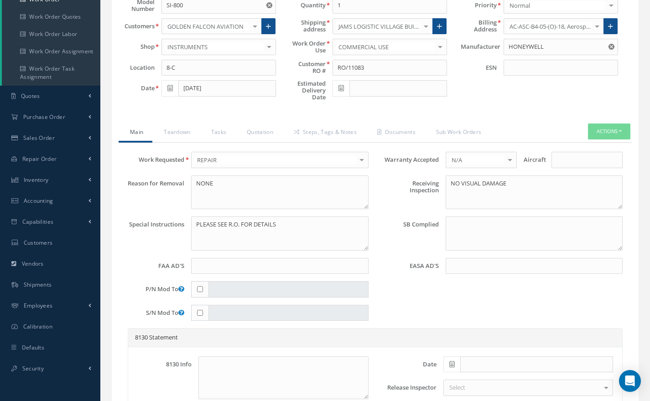
scroll to position [139, 0]
click at [262, 134] on link "Quotation" at bounding box center [258, 132] width 47 height 19
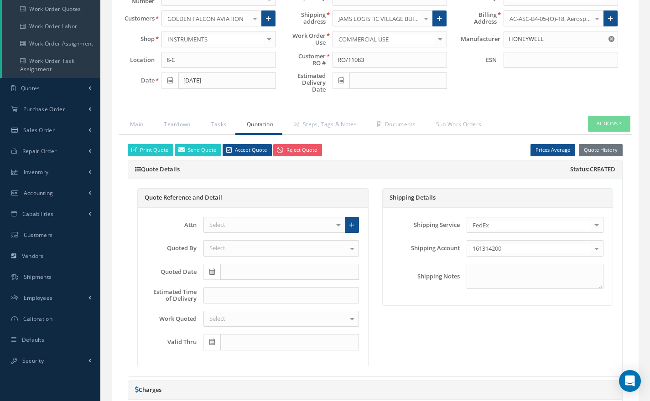
scroll to position [136, 0]
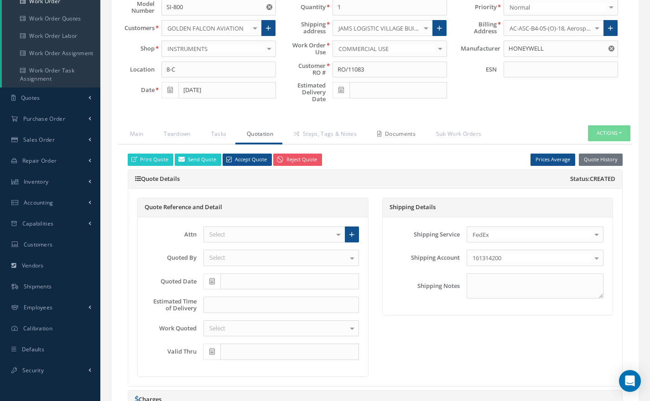
click at [398, 138] on link "Documents" at bounding box center [395, 134] width 59 height 19
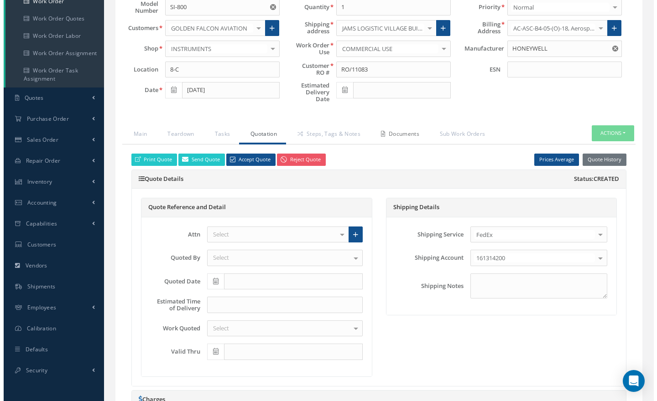
scroll to position [116, 0]
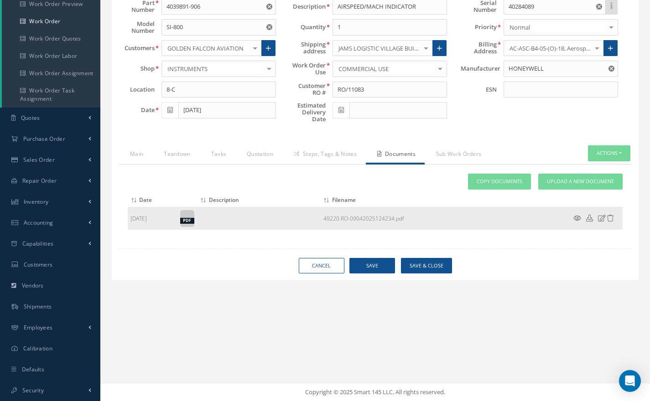
click at [577, 216] on icon at bounding box center [577, 218] width 8 height 7
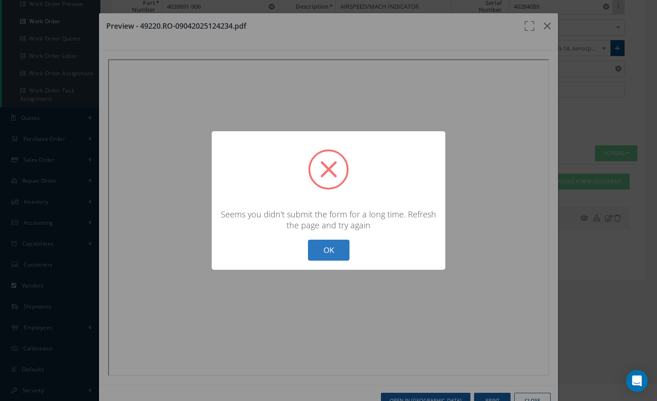
click at [333, 249] on button "OK" at bounding box center [329, 250] width 42 height 21
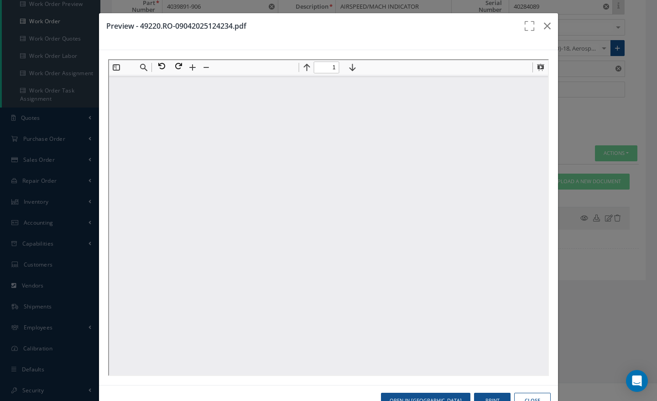
scroll to position [0, 0]
type input "0"
click at [544, 26] on icon "button" at bounding box center [547, 26] width 7 height 11
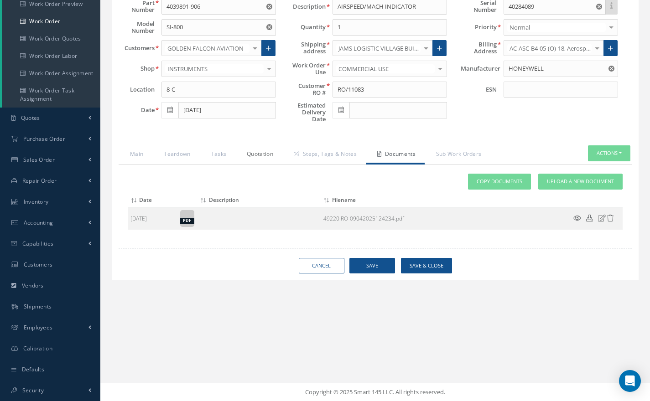
click at [260, 156] on link "Quotation" at bounding box center [258, 154] width 47 height 19
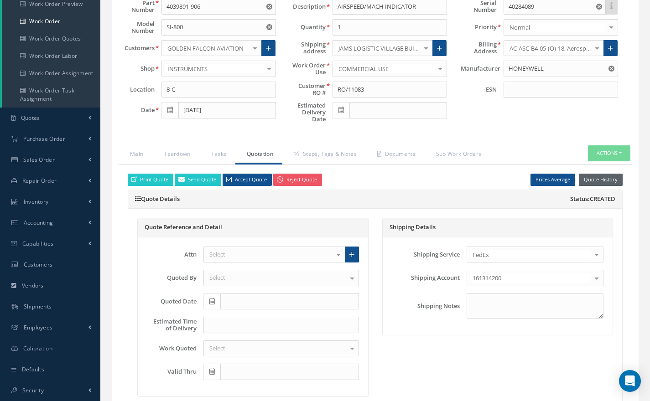
click at [610, 178] on button "Quote History" at bounding box center [601, 180] width 44 height 12
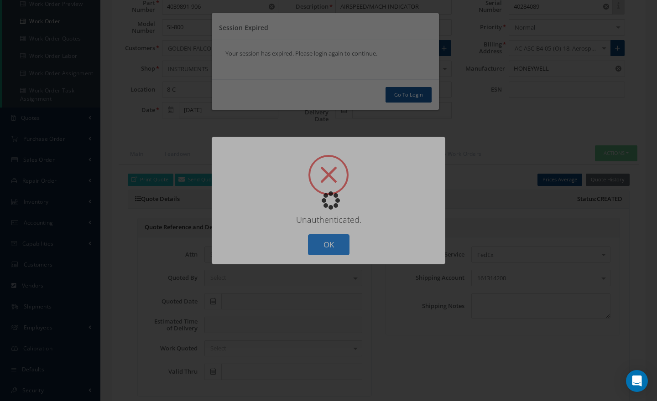
click at [328, 201] on div "Loading…" at bounding box center [328, 201] width 0 height 0
